Goal: Find specific page/section: Find specific page/section

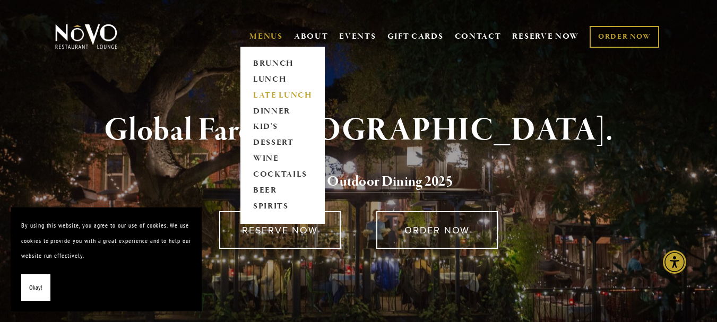
click at [275, 91] on link "LATE LUNCH" at bounding box center [282, 96] width 66 height 16
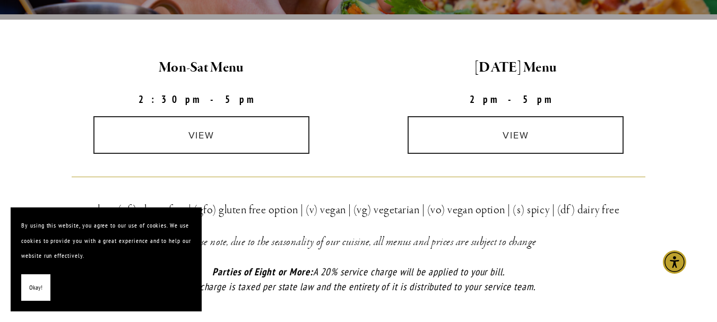
scroll to position [317, 0]
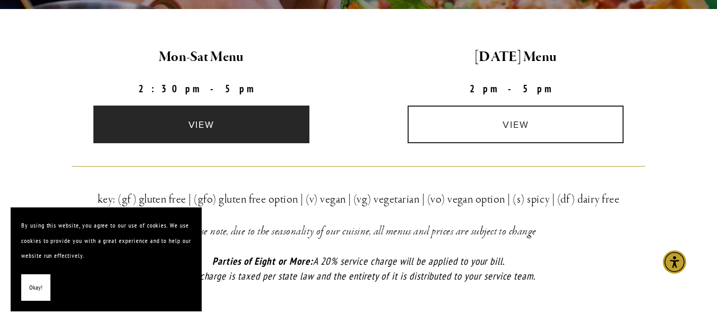
click at [256, 122] on link "view" at bounding box center [201, 125] width 216 height 38
